Goal: Find specific page/section: Find specific page/section

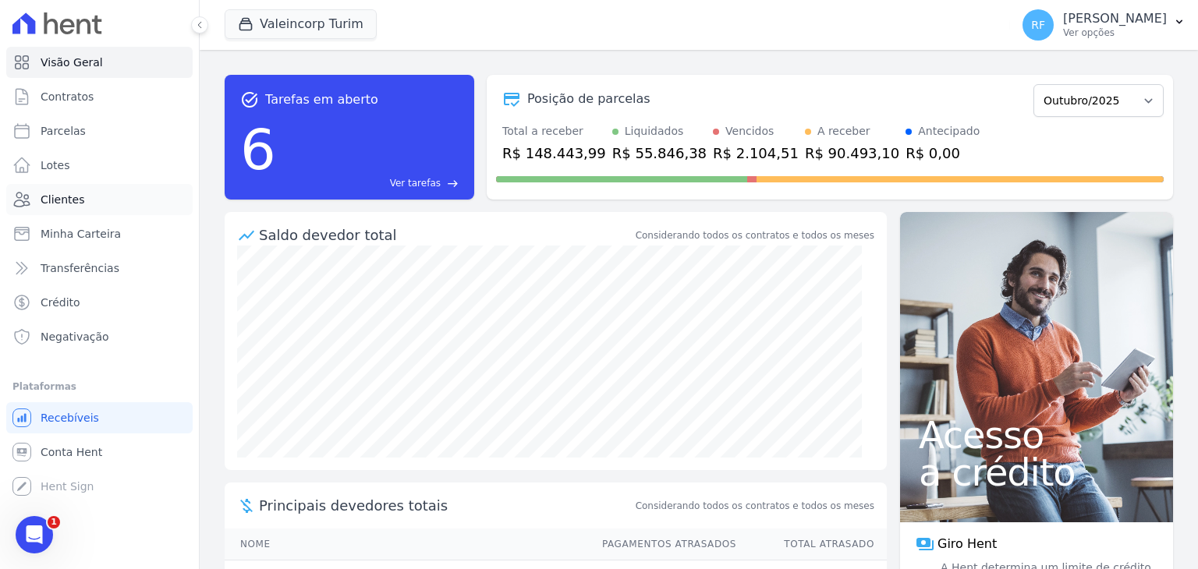
click at [84, 191] on link "Clientes" at bounding box center [99, 199] width 186 height 31
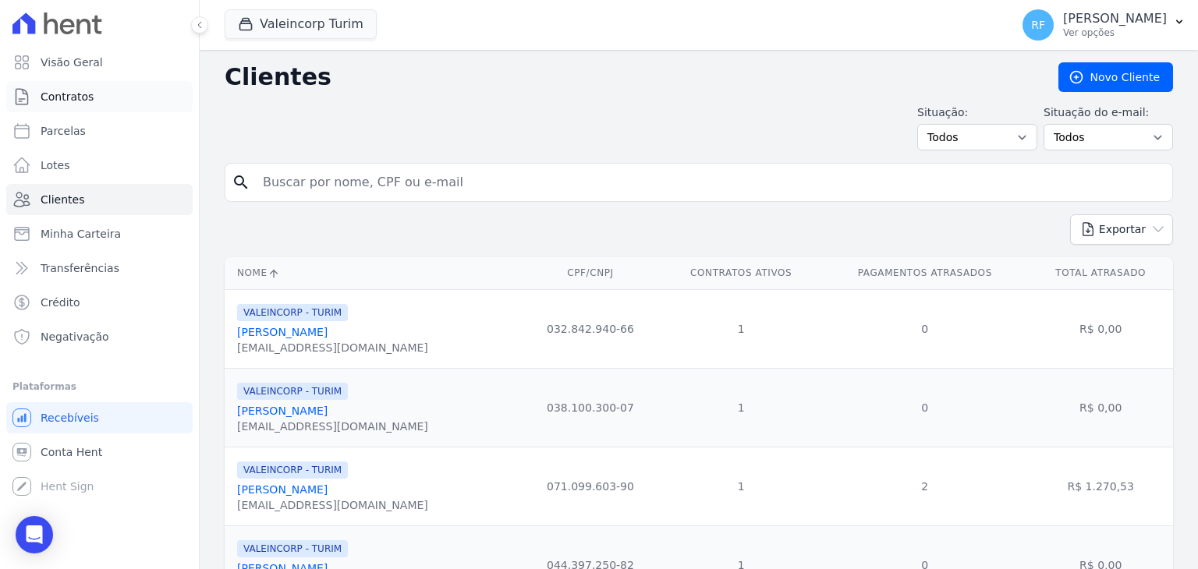
click at [87, 104] on span "Contratos" at bounding box center [67, 97] width 53 height 16
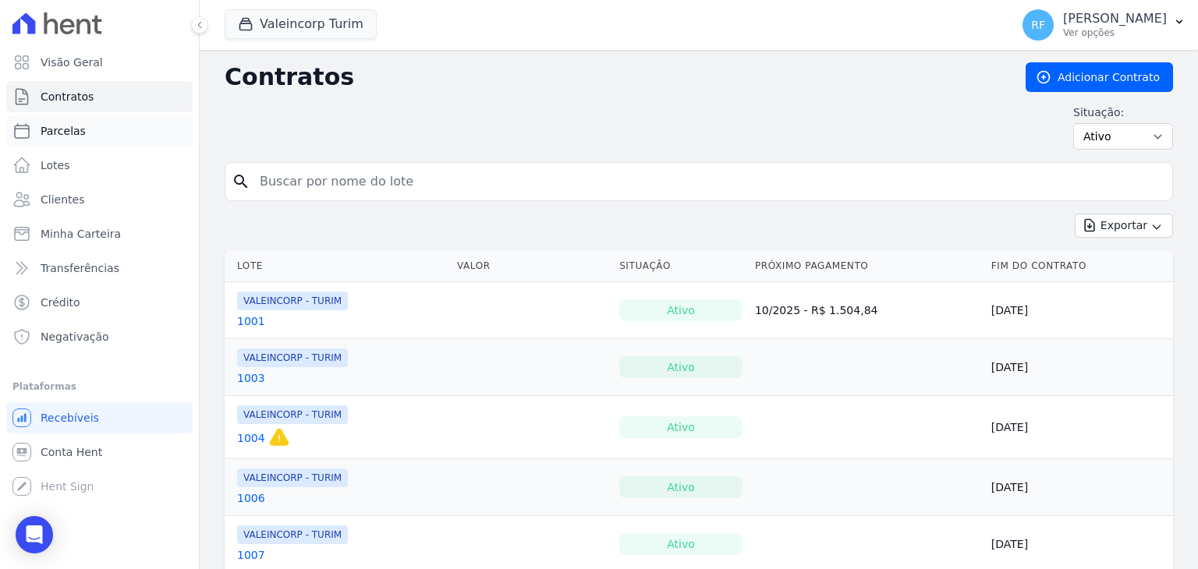
click at [65, 122] on link "Parcelas" at bounding box center [99, 130] width 186 height 31
select select
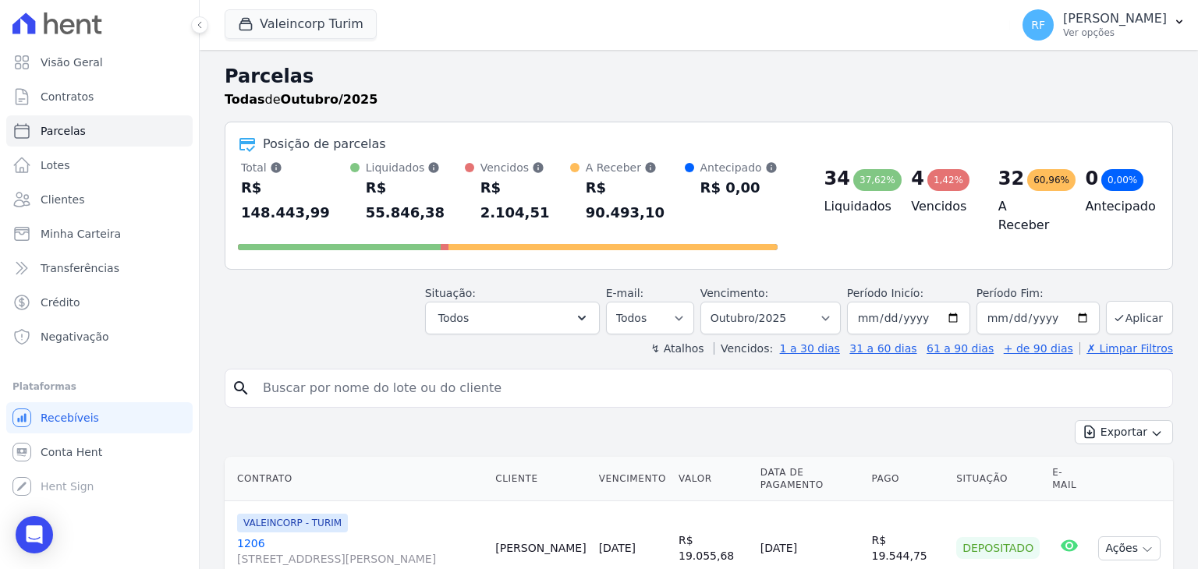
click at [324, 373] on input "search" at bounding box center [709, 388] width 912 height 31
type input "[PERSON_NAME]"
select select
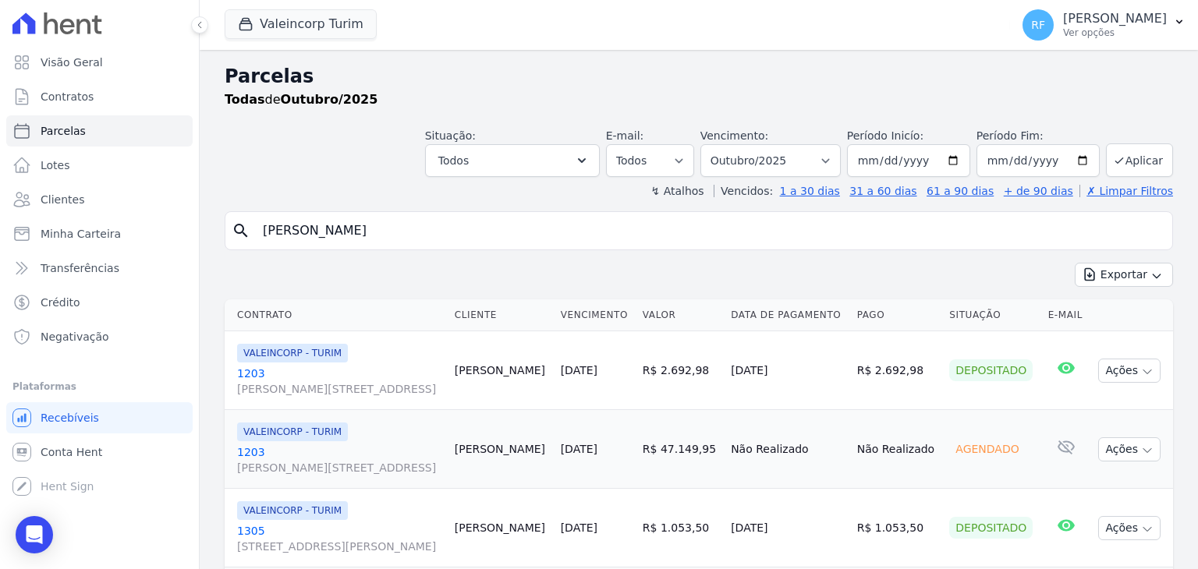
scroll to position [78, 0]
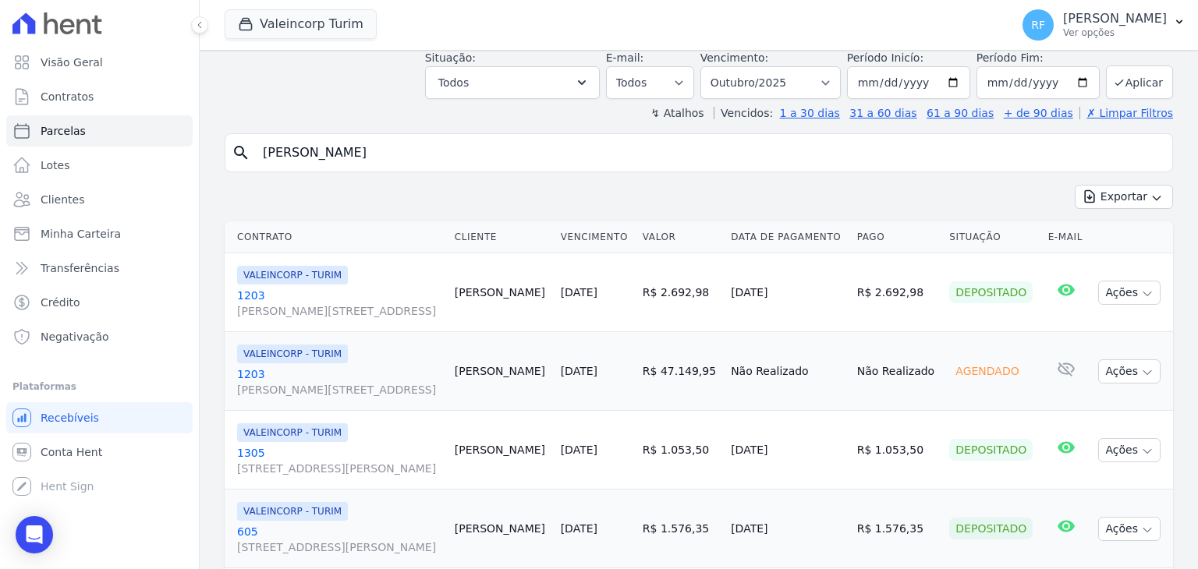
click at [380, 155] on input "[PERSON_NAME]" at bounding box center [709, 152] width 912 height 31
type input "[PERSON_NAME]"
select select
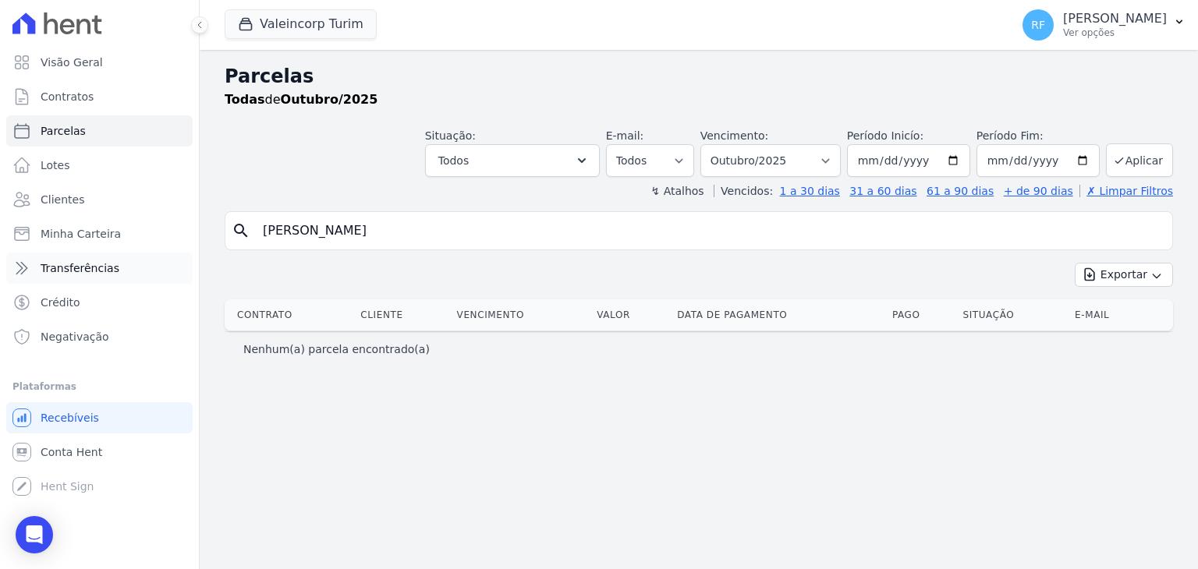
drag, startPoint x: 190, startPoint y: 257, endPoint x: 172, endPoint y: 260, distance: 19.0
click at [172, 260] on div "Visão Geral Contratos [GEOGRAPHIC_DATA] Lotes Clientes Minha Carteira Transferê…" at bounding box center [599, 284] width 1198 height 569
